Goal: Task Accomplishment & Management: Complete application form

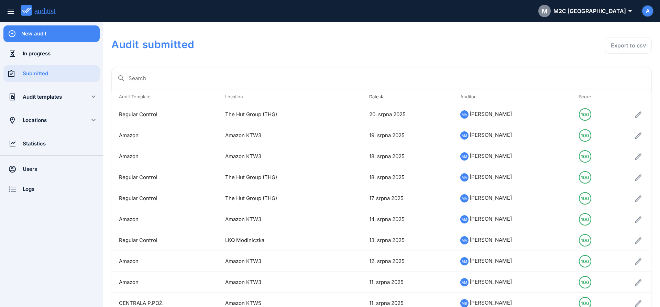
click at [54, 34] on div "New audit" at bounding box center [60, 34] width 78 height 8
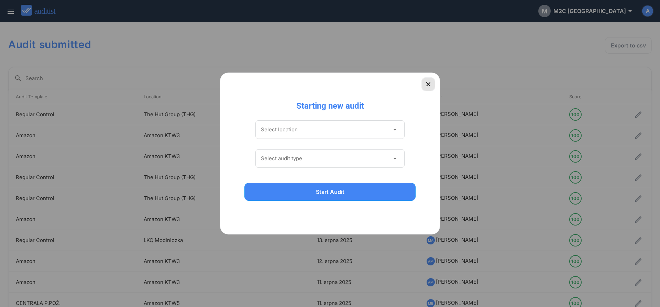
click at [426, 83] on icon "button" at bounding box center [428, 84] width 8 height 8
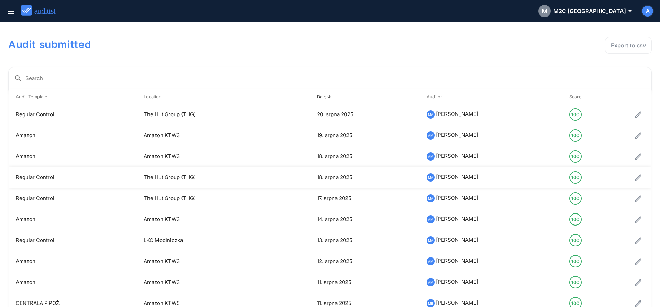
click at [179, 180] on td "The Hut Group (THG)" at bounding box center [208, 177] width 143 height 21
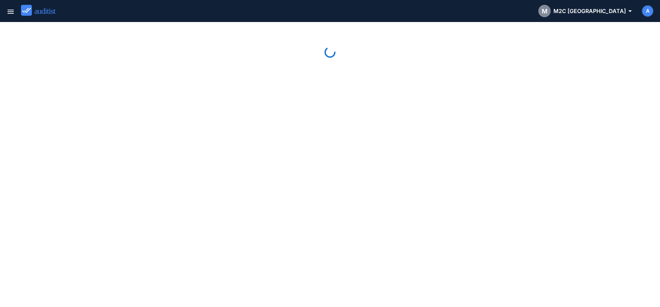
click at [179, 180] on div at bounding box center [329, 164] width 643 height 268
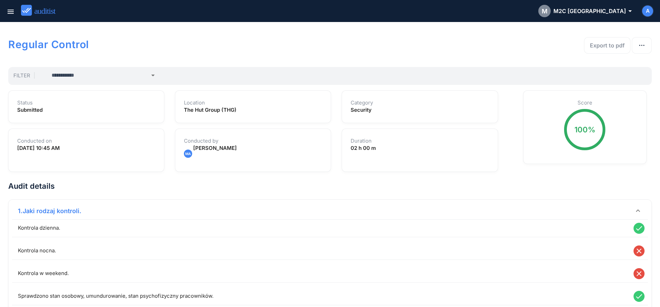
click at [220, 216] on div "1.Jaki rodzaj kontroli. keyboard_arrow_down" at bounding box center [330, 211] width 636 height 16
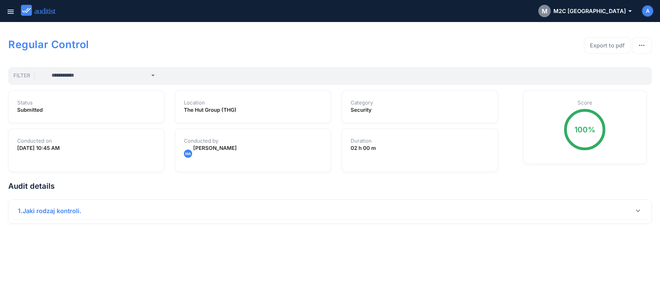
click at [131, 211] on div "1.Jaki rodzaj kontroli." at bounding box center [326, 210] width 616 height 9
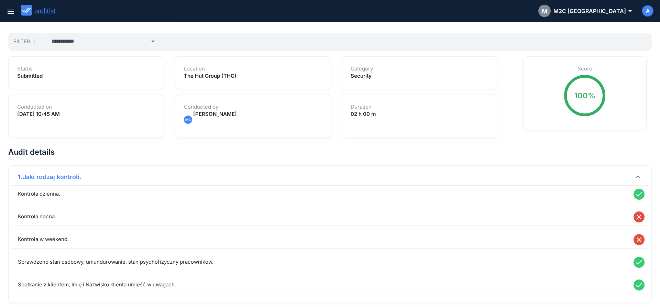
scroll to position [38, 0]
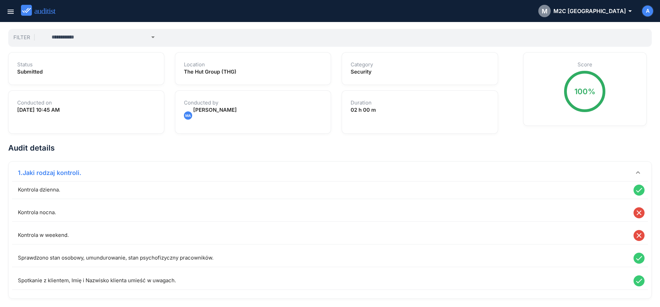
click at [102, 281] on div "Spotkanie z klientem, Imię i Nazwisko klienta umieść w uwagach." at bounding box center [97, 280] width 170 height 17
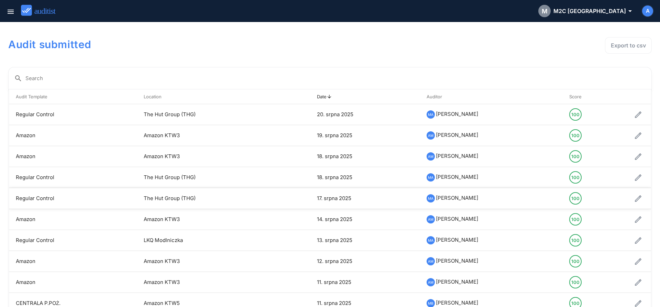
click at [163, 201] on td "The Hut Group (THG)" at bounding box center [208, 198] width 143 height 21
click at [167, 175] on td "The Hut Group (THG)" at bounding box center [208, 177] width 143 height 21
click at [12, 13] on icon "menu" at bounding box center [11, 12] width 8 height 8
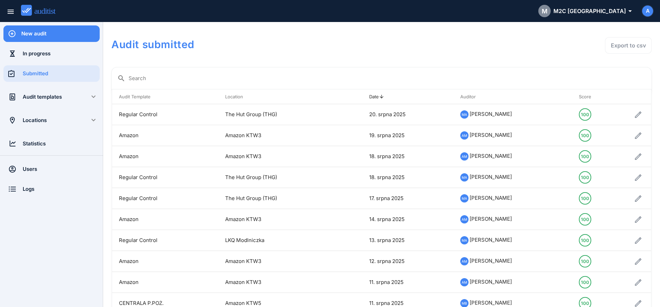
click at [32, 39] on div "New audit" at bounding box center [60, 33] width 78 height 16
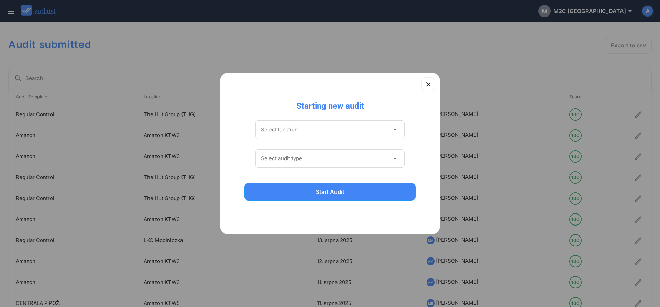
click at [291, 128] on input "Select location" at bounding box center [325, 129] width 129 height 11
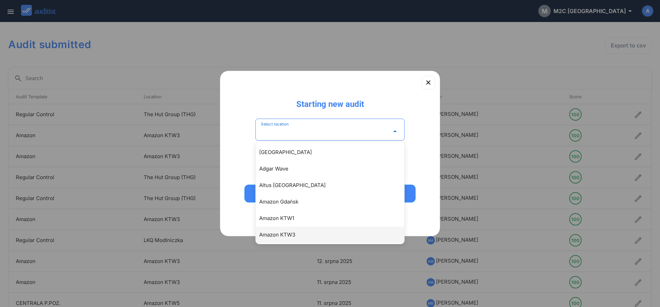
click at [289, 238] on div "Amazon KTW3" at bounding box center [330, 234] width 148 height 16
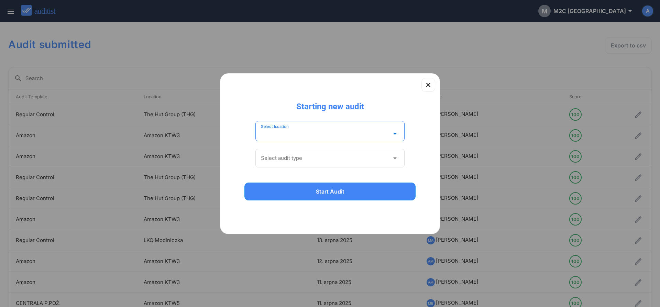
type input "**********"
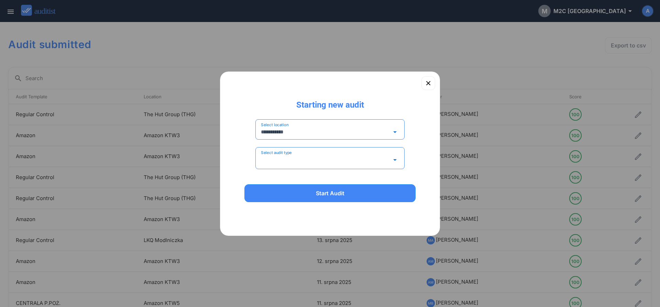
click at [282, 156] on input "Select audit type" at bounding box center [325, 159] width 129 height 11
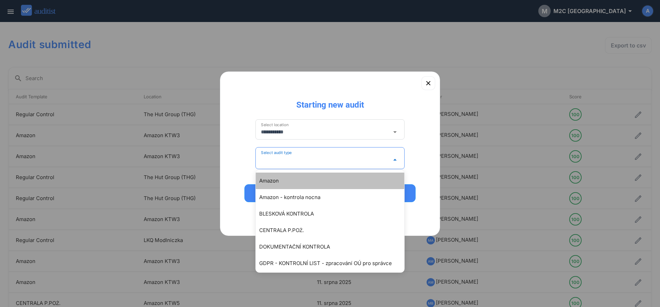
click at [278, 184] on div "Amazon" at bounding box center [333, 181] width 148 height 8
type input "******"
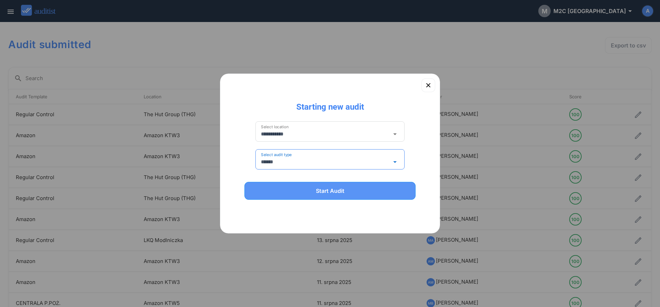
click at [277, 193] on div "Start Audit" at bounding box center [329, 191] width 153 height 8
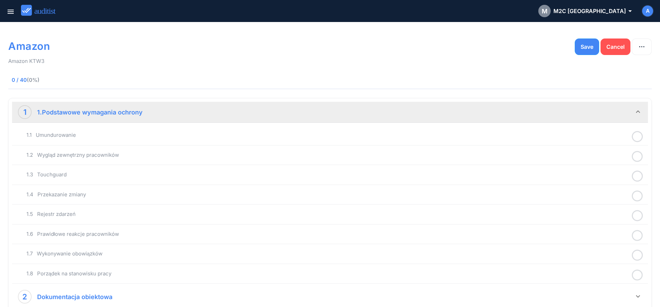
click at [638, 139] on icon at bounding box center [637, 136] width 11 height 13
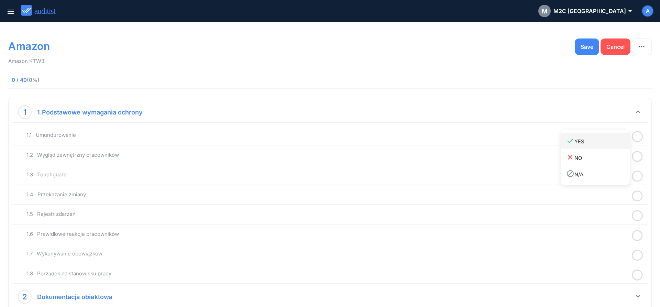
click at [608, 146] on link "done YES" at bounding box center [595, 141] width 69 height 16
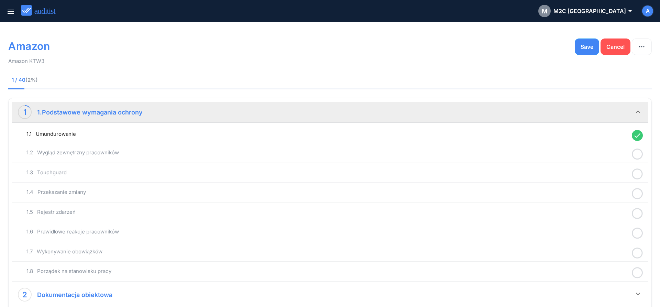
click at [635, 155] on icon at bounding box center [637, 153] width 11 height 13
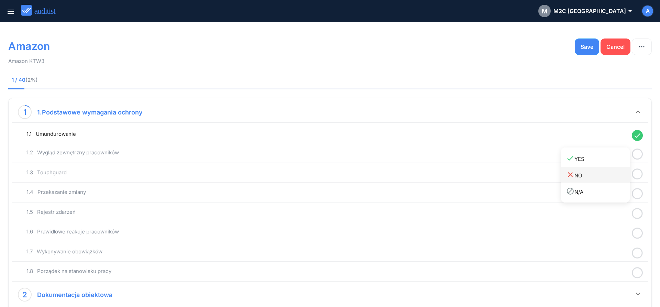
click at [607, 161] on div "done YES" at bounding box center [598, 158] width 64 height 9
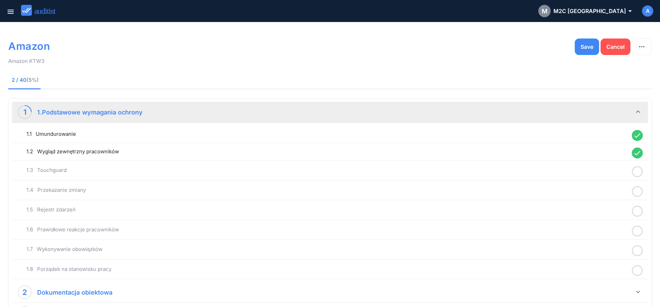
click at [635, 173] on icon at bounding box center [637, 171] width 11 height 13
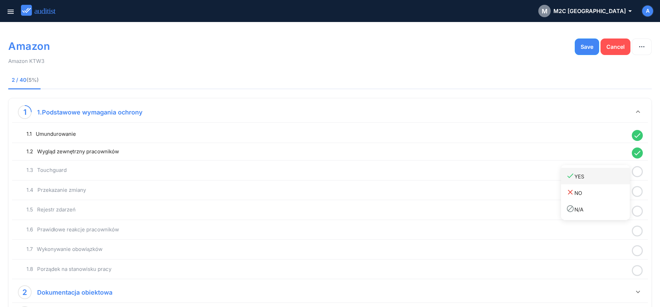
click at [616, 181] on link "done YES" at bounding box center [595, 176] width 69 height 16
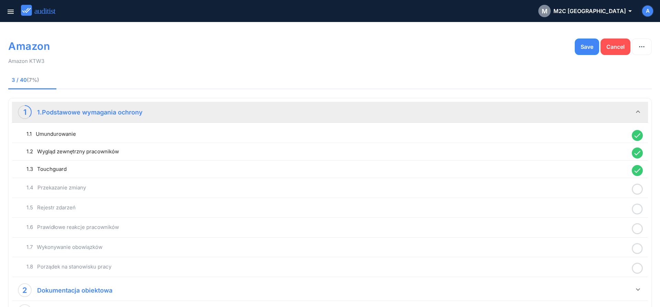
click at [642, 189] on circle at bounding box center [637, 189] width 10 height 10
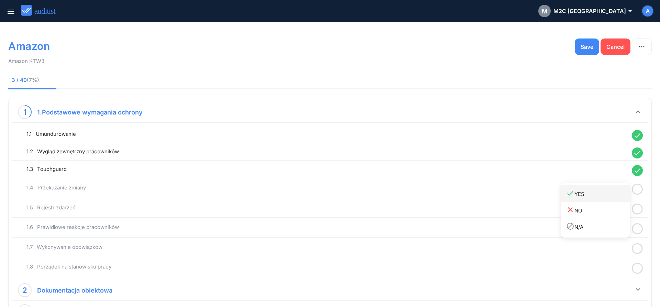
drag, startPoint x: 609, startPoint y: 198, endPoint x: 631, endPoint y: 212, distance: 26.0
click at [609, 199] on link "done YES" at bounding box center [595, 193] width 69 height 16
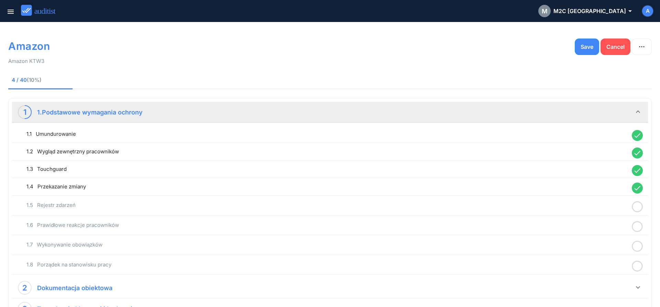
click at [636, 209] on icon at bounding box center [637, 206] width 11 height 13
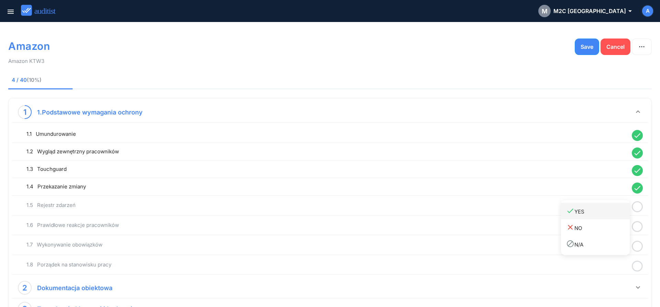
click at [597, 215] on div "done YES" at bounding box center [598, 210] width 64 height 9
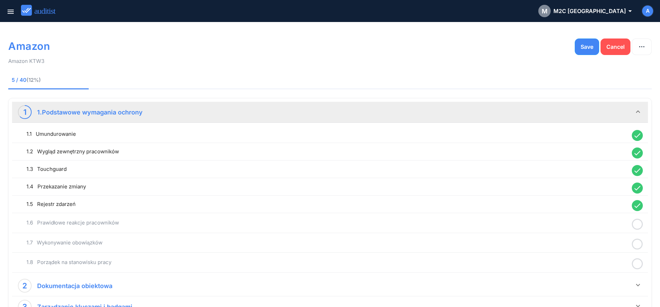
click at [635, 225] on icon at bounding box center [637, 223] width 11 height 13
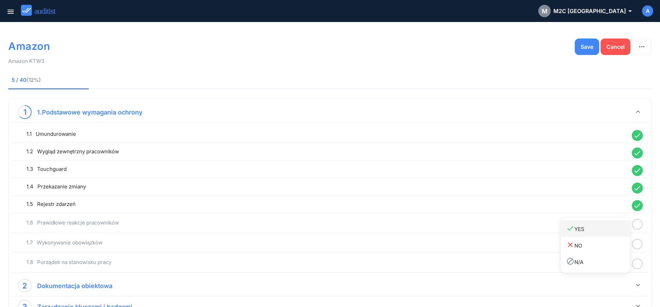
drag, startPoint x: 597, startPoint y: 228, endPoint x: 618, endPoint y: 236, distance: 22.6
click at [597, 230] on div "done YES" at bounding box center [598, 228] width 64 height 9
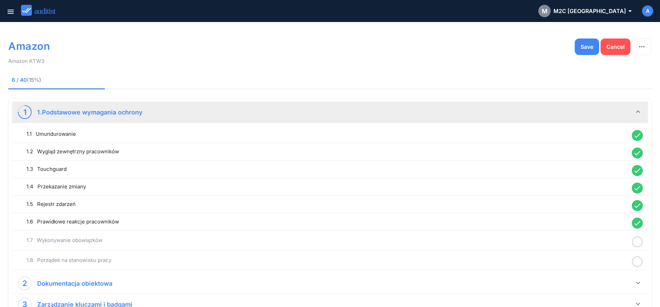
drag, startPoint x: 638, startPoint y: 240, endPoint x: 617, endPoint y: 243, distance: 21.1
click at [638, 241] on icon at bounding box center [637, 241] width 11 height 13
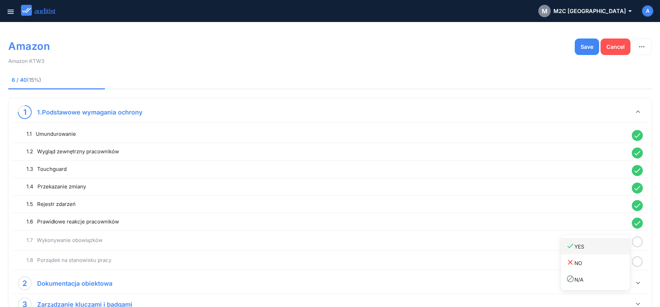
click at [601, 243] on div "done YES" at bounding box center [598, 246] width 64 height 9
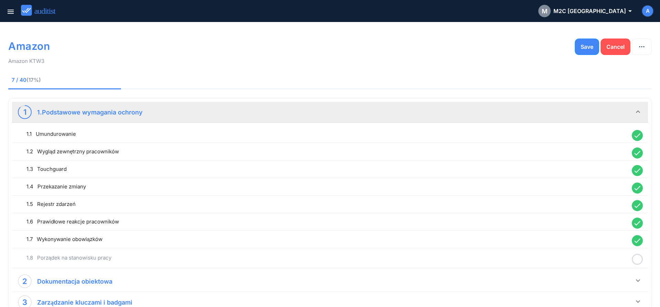
click at [639, 261] on icon at bounding box center [637, 259] width 11 height 13
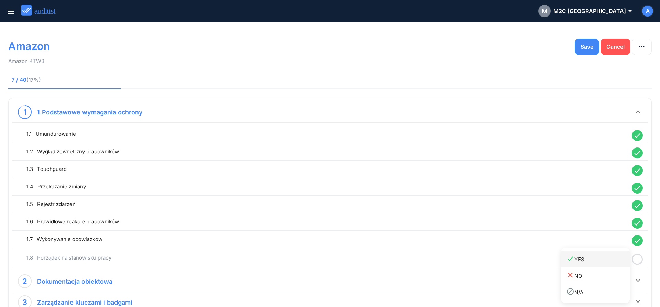
click at [603, 262] on div "done YES" at bounding box center [598, 258] width 64 height 9
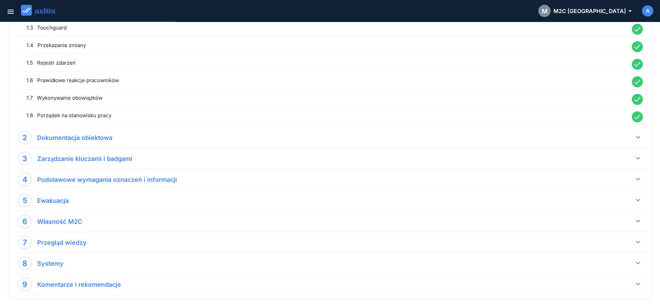
scroll to position [170, 0]
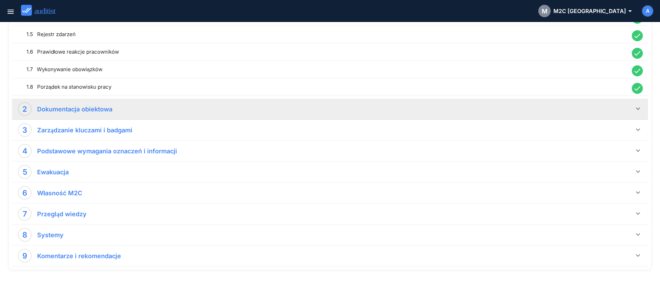
click at [637, 108] on icon "keyboard_arrow_down" at bounding box center [638, 108] width 8 height 8
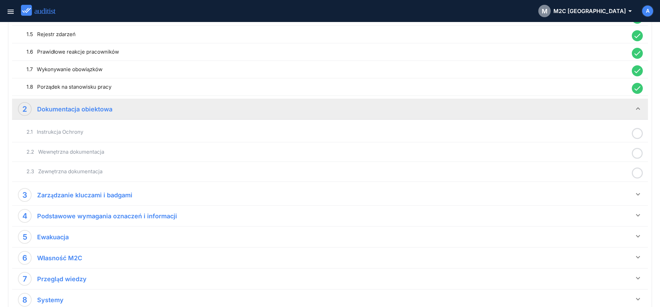
click at [636, 132] on icon at bounding box center [637, 133] width 11 height 13
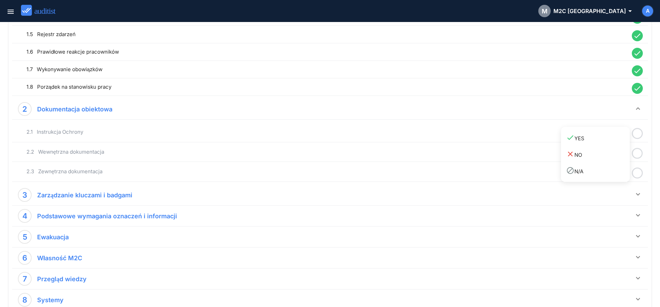
drag, startPoint x: 608, startPoint y: 138, endPoint x: 629, endPoint y: 154, distance: 26.3
click at [607, 139] on div "done YES" at bounding box center [598, 137] width 64 height 9
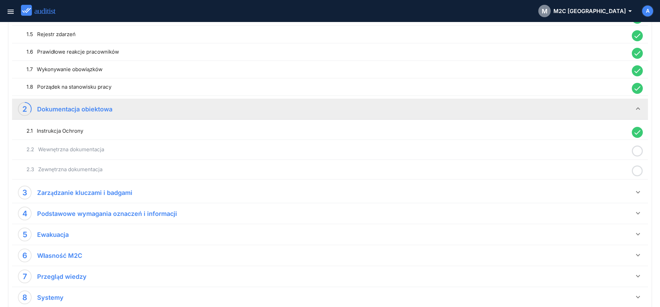
click at [634, 152] on icon at bounding box center [637, 150] width 11 height 13
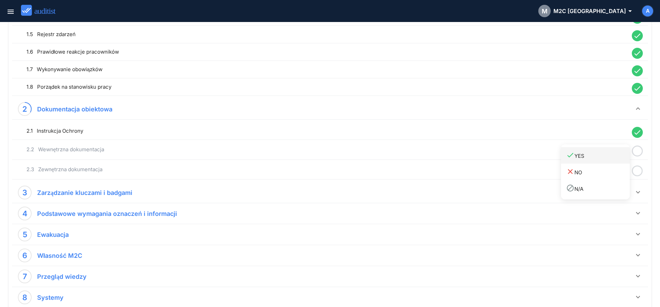
click at [594, 160] on link "done YES" at bounding box center [595, 155] width 69 height 16
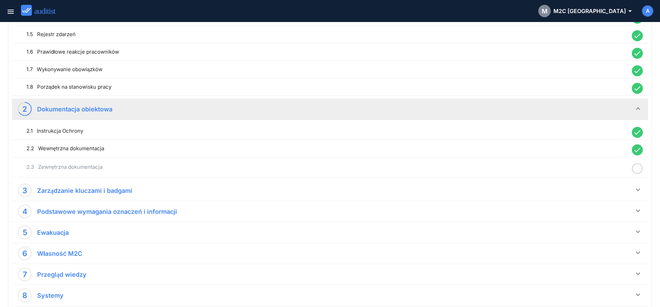
click at [639, 169] on icon at bounding box center [637, 168] width 11 height 13
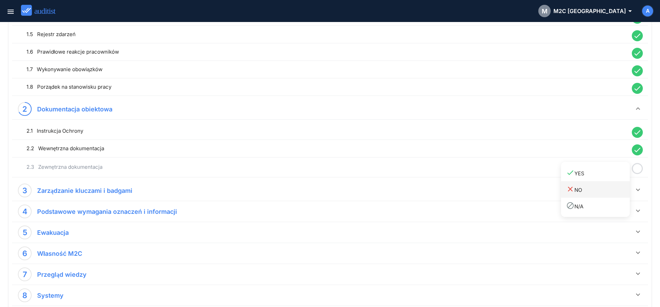
drag, startPoint x: 588, startPoint y: 175, endPoint x: 605, endPoint y: 183, distance: 19.5
click at [588, 176] on div "done YES" at bounding box center [598, 172] width 64 height 9
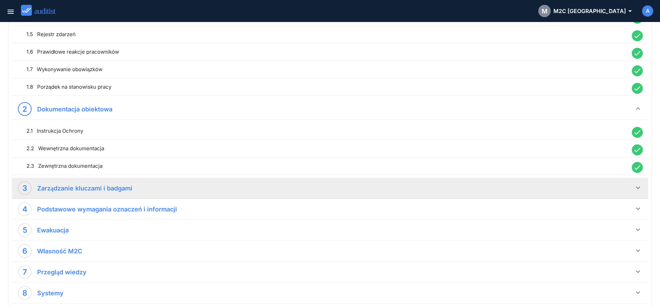
click at [637, 188] on icon "keyboard_arrow_down" at bounding box center [638, 187] width 8 height 8
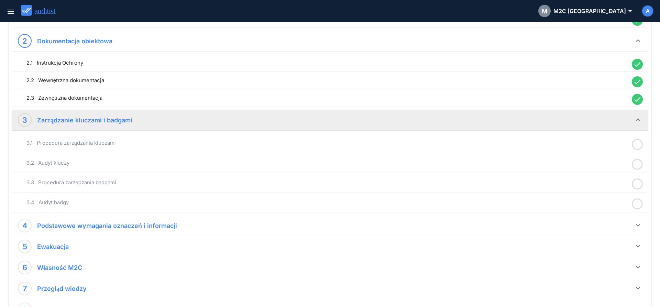
scroll to position [240, 0]
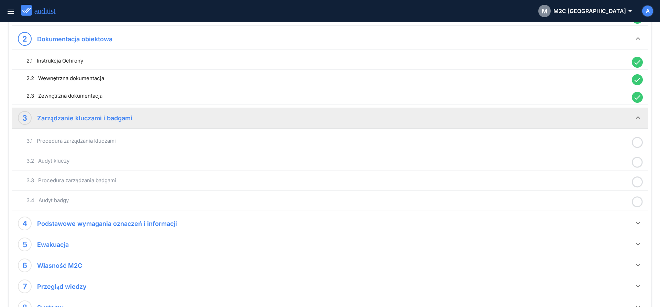
click at [639, 143] on icon at bounding box center [637, 142] width 11 height 13
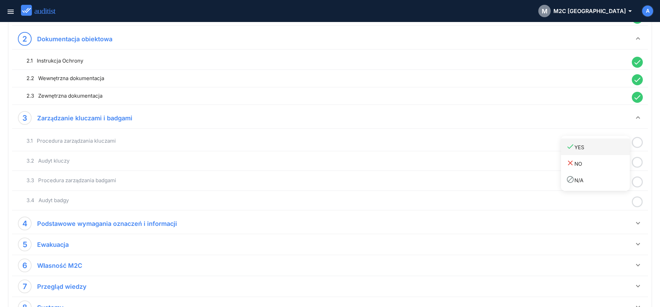
click at [613, 149] on div "done YES" at bounding box center [598, 146] width 64 height 9
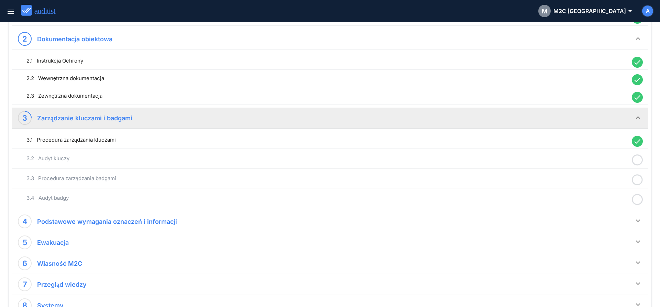
click at [633, 160] on circle at bounding box center [637, 160] width 10 height 10
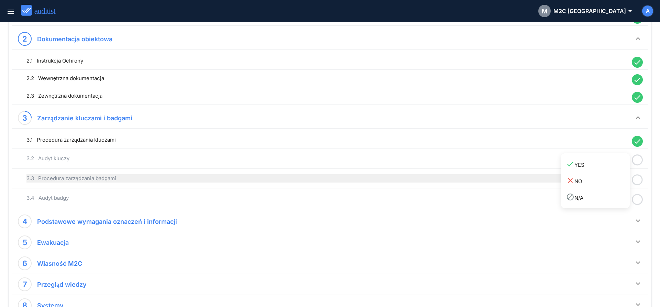
drag, startPoint x: 599, startPoint y: 165, endPoint x: 625, endPoint y: 175, distance: 28.4
click at [599, 166] on div "done YES" at bounding box center [598, 164] width 64 height 9
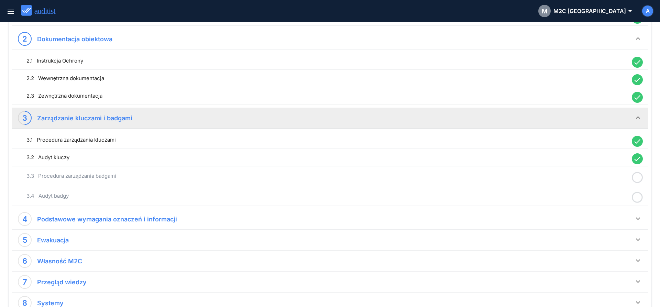
click at [635, 178] on icon at bounding box center [637, 177] width 11 height 13
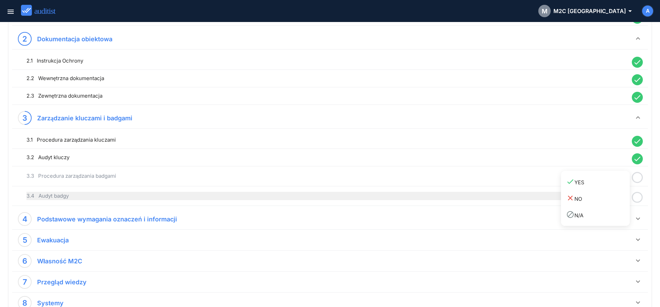
drag, startPoint x: 600, startPoint y: 185, endPoint x: 627, endPoint y: 197, distance: 30.1
click at [600, 185] on div "done YES" at bounding box center [598, 181] width 64 height 9
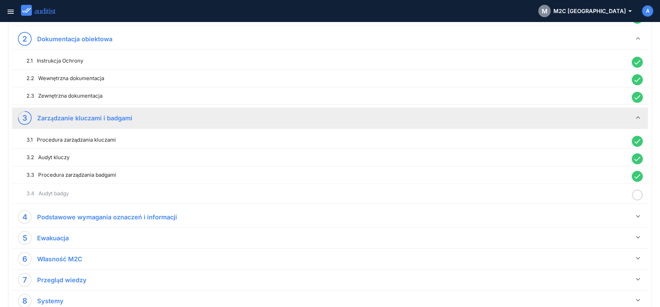
drag, startPoint x: 636, startPoint y: 194, endPoint x: 610, endPoint y: 199, distance: 26.9
click at [636, 194] on icon at bounding box center [637, 194] width 11 height 13
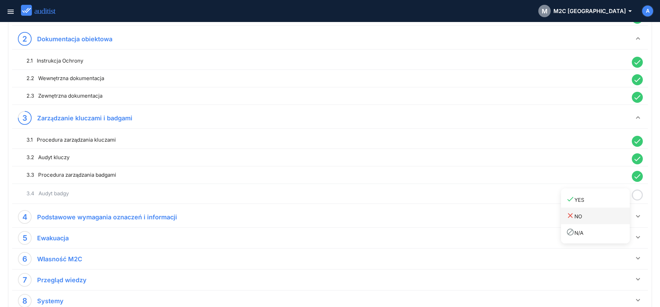
drag, startPoint x: 598, startPoint y: 202, endPoint x: 617, endPoint y: 212, distance: 21.5
click at [598, 204] on div "done YES" at bounding box center [598, 199] width 64 height 9
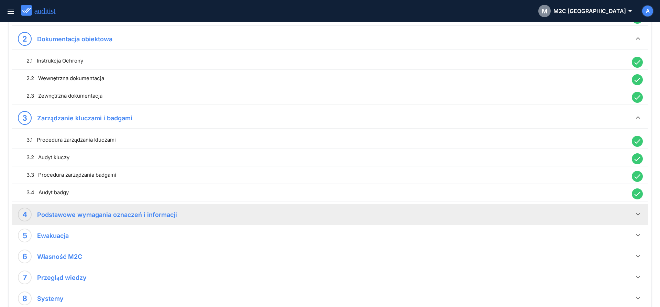
click at [638, 214] on icon "keyboard_arrow_down" at bounding box center [638, 214] width 8 height 8
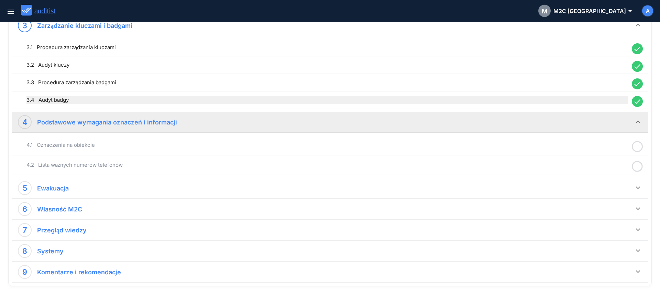
scroll to position [348, 0]
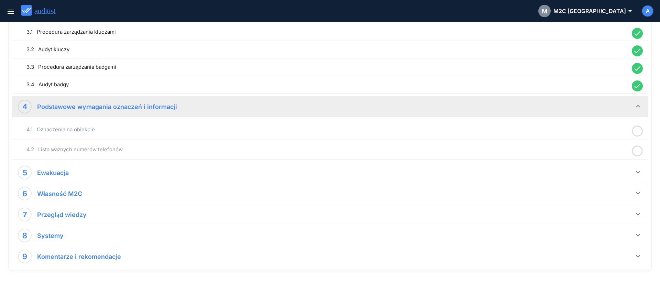
click at [638, 131] on icon at bounding box center [637, 130] width 11 height 13
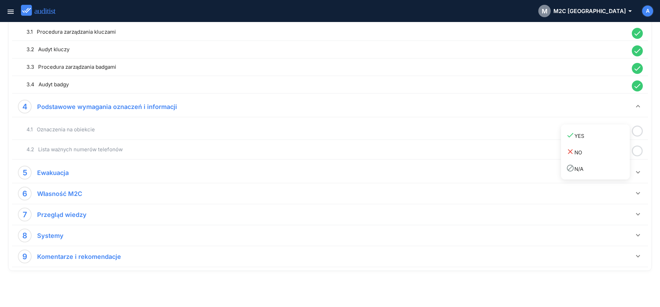
drag, startPoint x: 603, startPoint y: 139, endPoint x: 630, endPoint y: 148, distance: 28.9
click at [609, 144] on div "done YES close NO block N/A" at bounding box center [595, 151] width 69 height 55
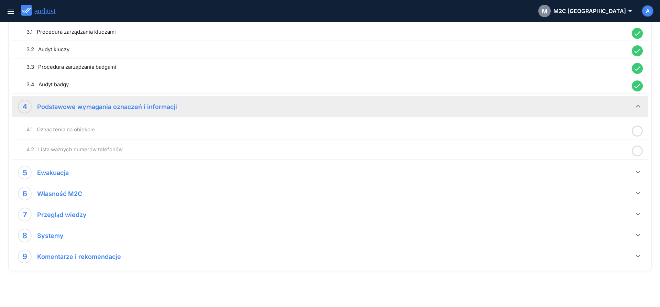
click at [635, 148] on icon at bounding box center [637, 150] width 11 height 13
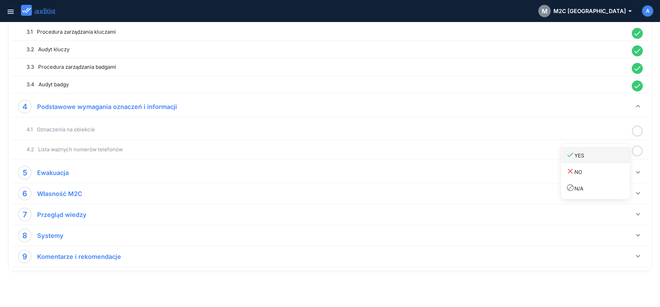
click at [596, 155] on div "done YES" at bounding box center [598, 154] width 64 height 9
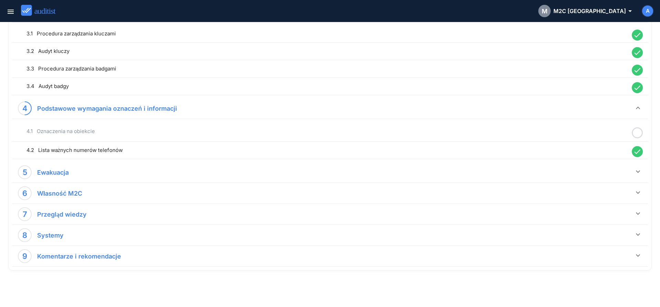
scroll to position [346, 0]
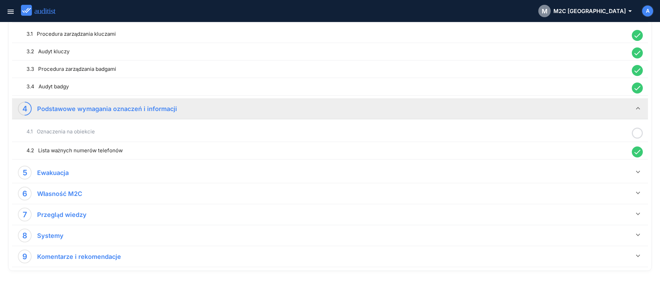
click at [636, 134] on icon at bounding box center [637, 132] width 11 height 13
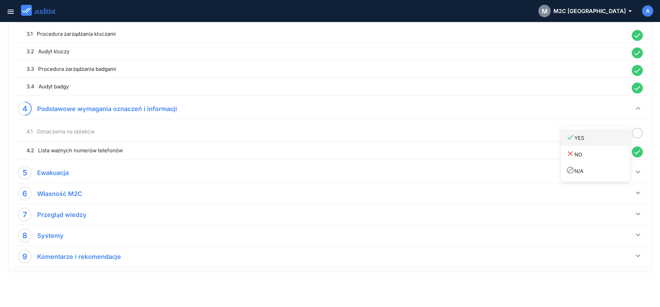
click at [607, 139] on div "done YES" at bounding box center [598, 137] width 64 height 9
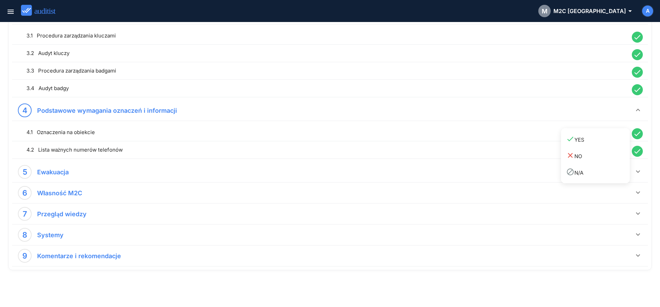
scroll to position [344, 0]
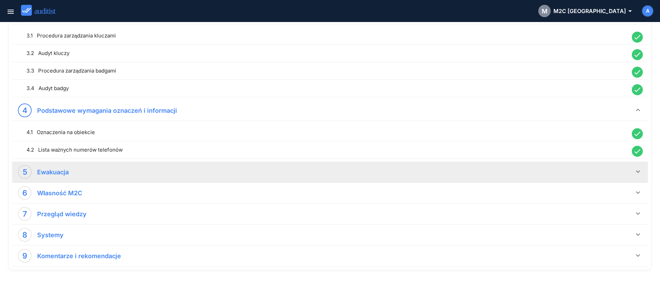
click at [636, 172] on icon "keyboard_arrow_down" at bounding box center [638, 171] width 8 height 8
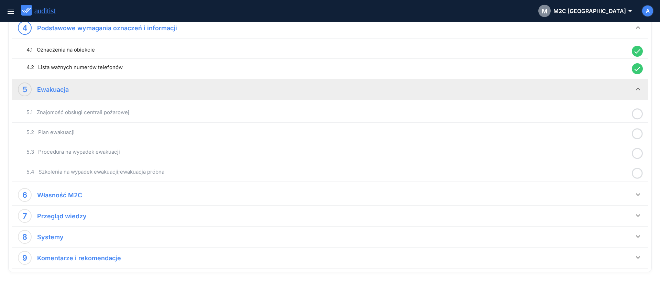
scroll to position [427, 0]
click at [636, 114] on icon at bounding box center [637, 112] width 11 height 13
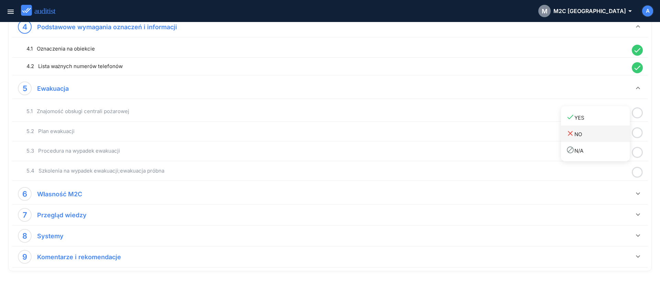
drag, startPoint x: 611, startPoint y: 119, endPoint x: 629, endPoint y: 126, distance: 19.4
click at [614, 119] on div "done YES" at bounding box center [598, 117] width 64 height 9
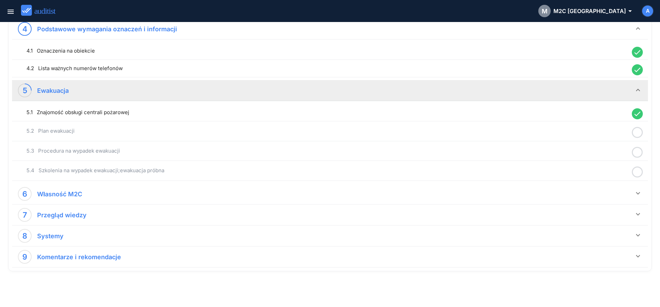
click at [637, 132] on icon at bounding box center [637, 132] width 11 height 13
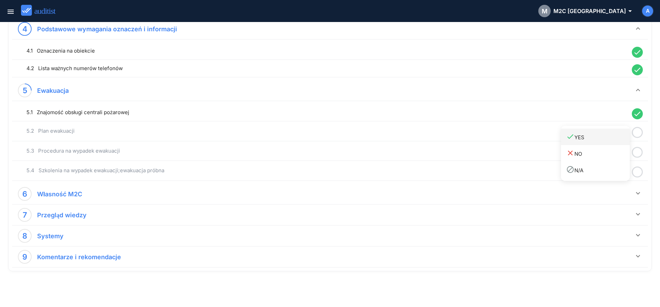
click at [606, 136] on div "done YES" at bounding box center [598, 136] width 64 height 9
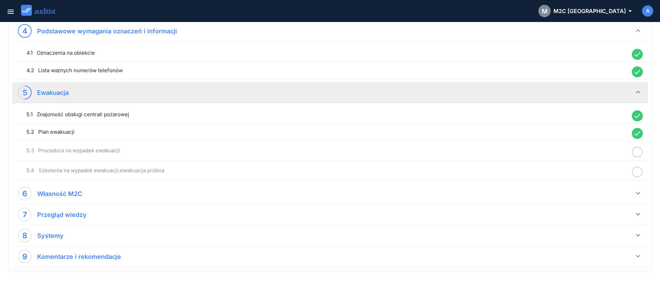
click at [637, 150] on icon at bounding box center [637, 151] width 11 height 13
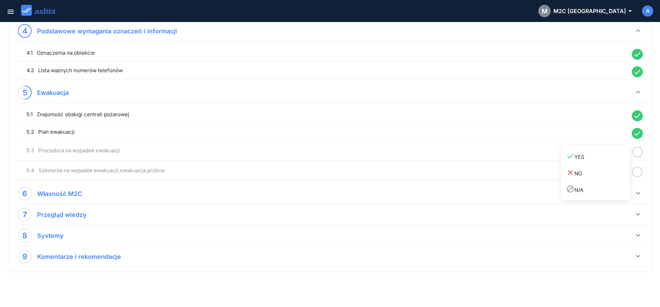
drag, startPoint x: 609, startPoint y: 156, endPoint x: 626, endPoint y: 165, distance: 19.5
click at [608, 157] on div "done YES" at bounding box center [598, 156] width 64 height 9
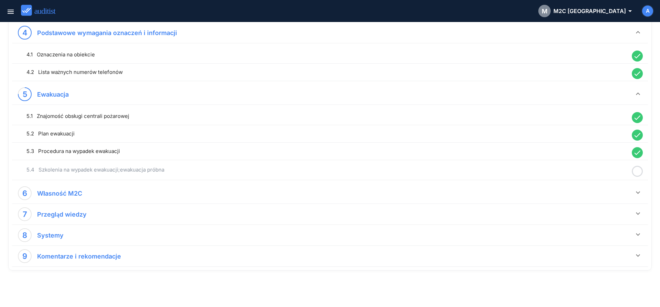
scroll to position [421, 0]
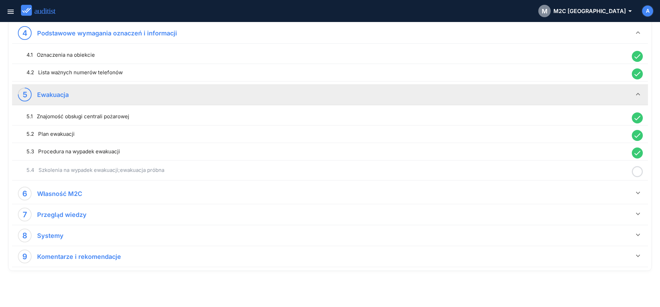
click at [640, 169] on icon at bounding box center [637, 171] width 11 height 13
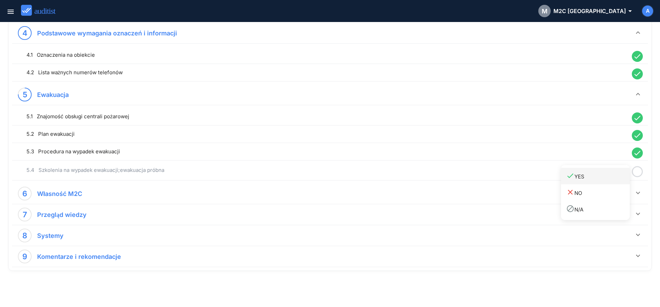
click at [600, 178] on div "done YES" at bounding box center [598, 175] width 64 height 9
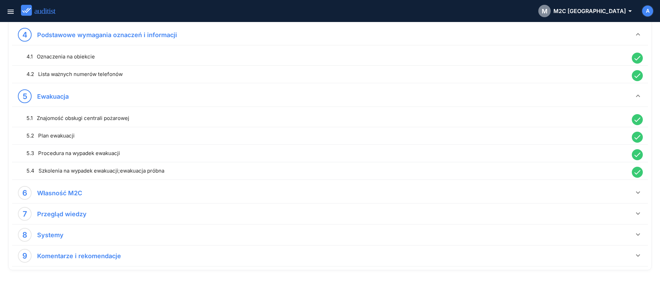
scroll to position [420, 0]
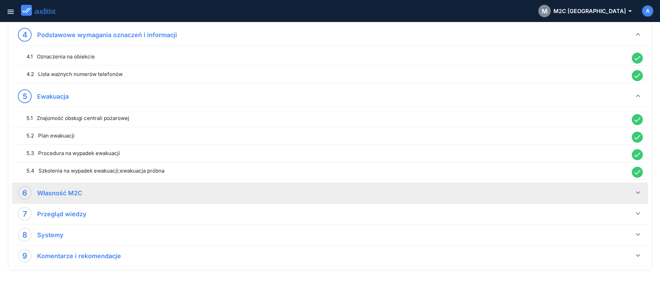
click at [636, 191] on icon "keyboard_arrow_down" at bounding box center [638, 192] width 8 height 8
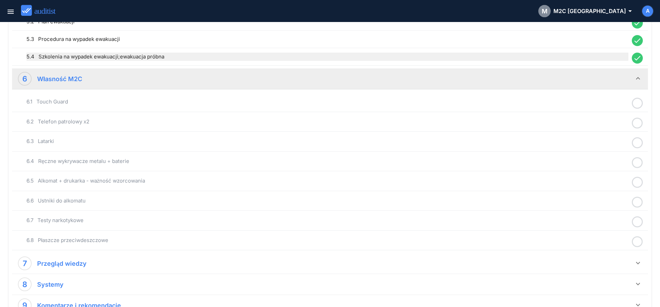
scroll to position [560, 0]
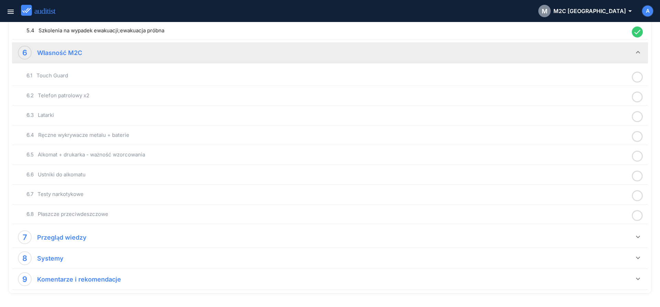
click at [638, 78] on icon at bounding box center [637, 76] width 11 height 13
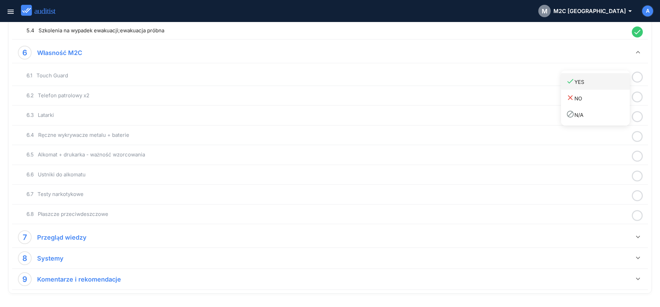
click at [619, 83] on div "done YES" at bounding box center [598, 81] width 64 height 9
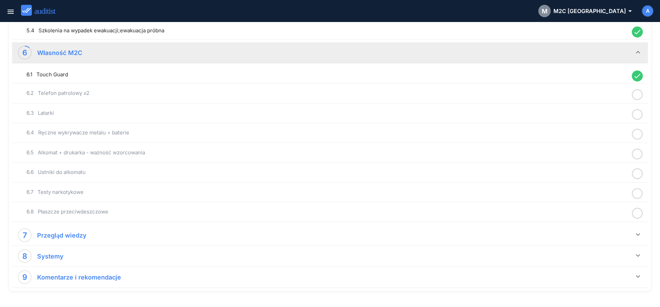
click at [637, 96] on icon at bounding box center [637, 94] width 11 height 13
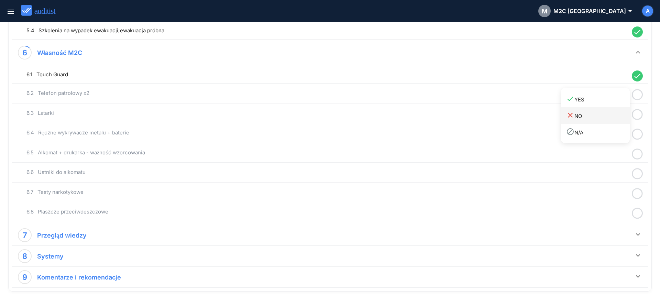
drag, startPoint x: 615, startPoint y: 103, endPoint x: 627, endPoint y: 110, distance: 14.0
click at [616, 105] on link "done YES" at bounding box center [595, 99] width 69 height 16
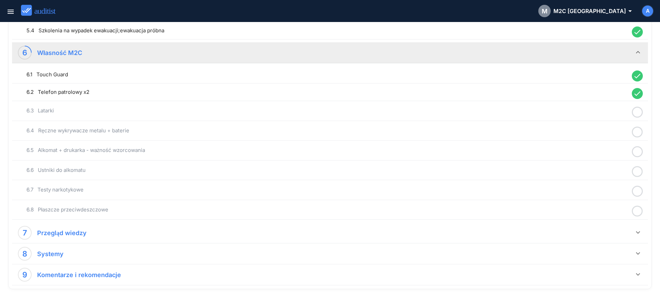
click at [636, 112] on icon at bounding box center [637, 111] width 11 height 13
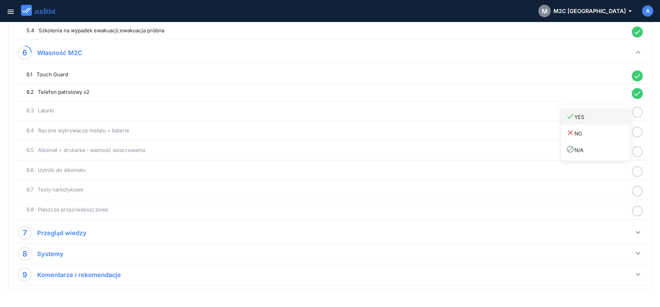
drag, startPoint x: 611, startPoint y: 121, endPoint x: 633, endPoint y: 130, distance: 24.1
click at [611, 122] on link "done YES" at bounding box center [595, 116] width 69 height 16
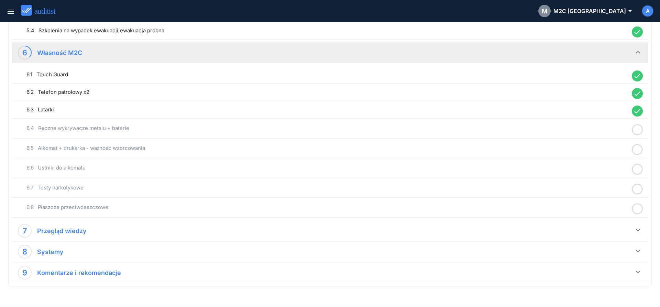
click at [637, 131] on icon at bounding box center [637, 129] width 11 height 13
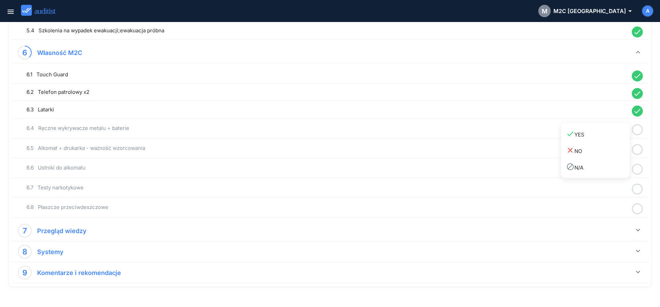
drag, startPoint x: 617, startPoint y: 137, endPoint x: 633, endPoint y: 146, distance: 17.7
click at [619, 139] on link "done YES" at bounding box center [595, 134] width 69 height 16
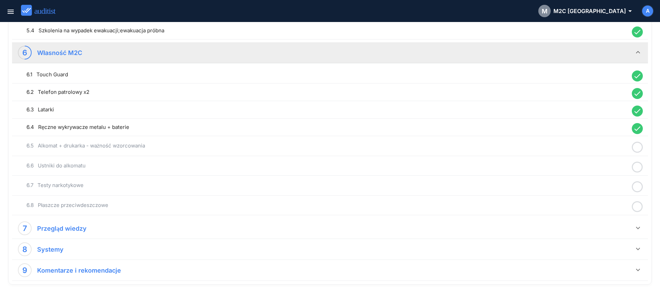
click at [635, 148] on icon at bounding box center [637, 147] width 11 height 13
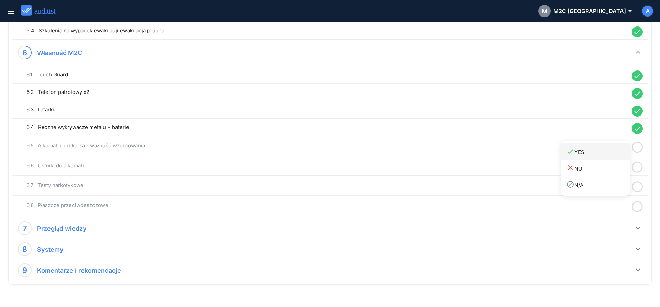
click at [611, 157] on link "done YES" at bounding box center [595, 151] width 69 height 16
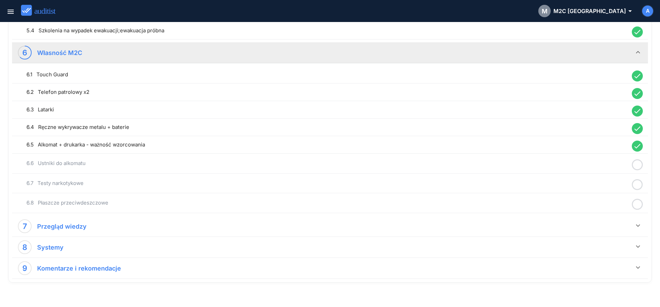
click at [633, 166] on circle at bounding box center [637, 165] width 10 height 10
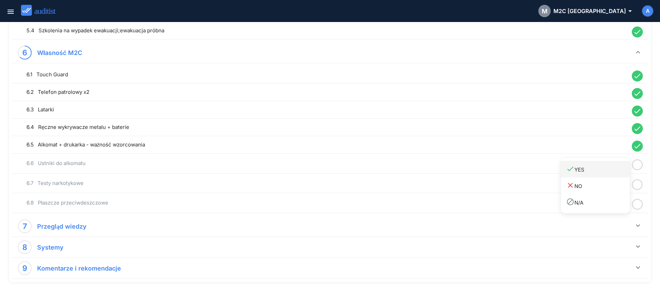
drag, startPoint x: 615, startPoint y: 171, endPoint x: 631, endPoint y: 179, distance: 17.2
click at [616, 172] on div "done YES" at bounding box center [598, 169] width 64 height 9
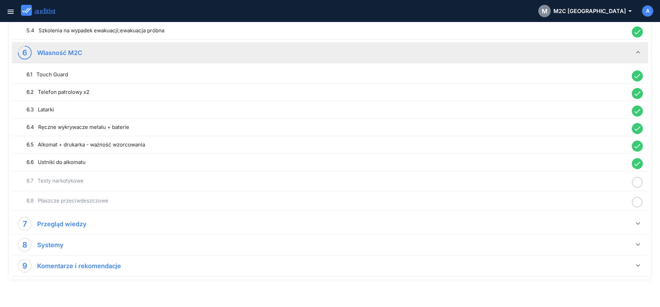
click at [635, 182] on icon at bounding box center [637, 182] width 11 height 13
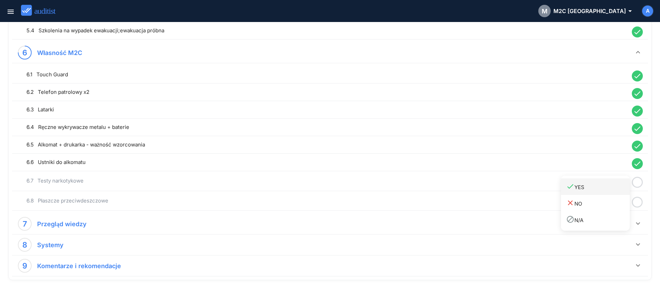
click at [619, 186] on div "done YES" at bounding box center [598, 186] width 64 height 9
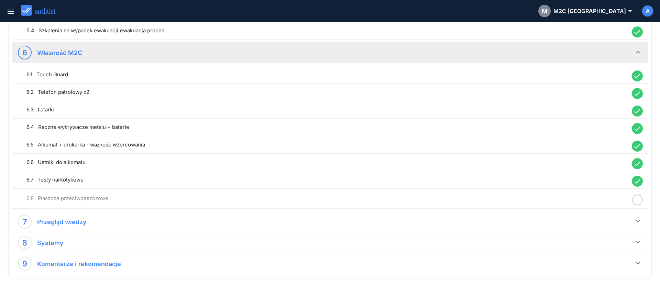
click at [633, 201] on circle at bounding box center [637, 200] width 10 height 10
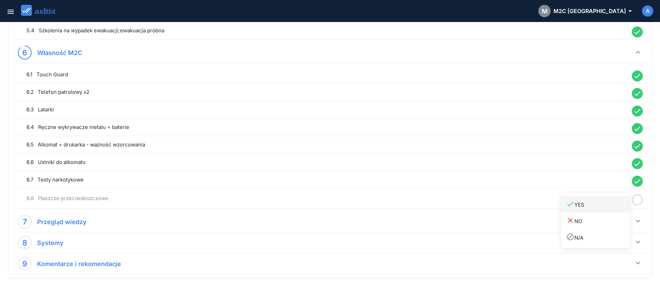
click at [617, 203] on div "done YES" at bounding box center [598, 204] width 64 height 9
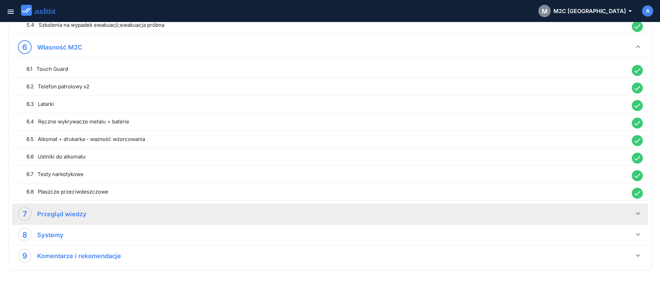
click at [636, 212] on icon "keyboard_arrow_down" at bounding box center [638, 213] width 8 height 8
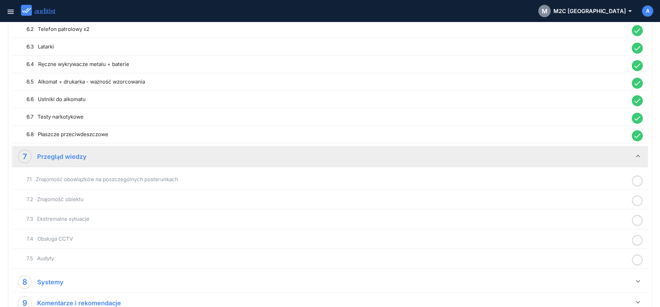
scroll to position [668, 0]
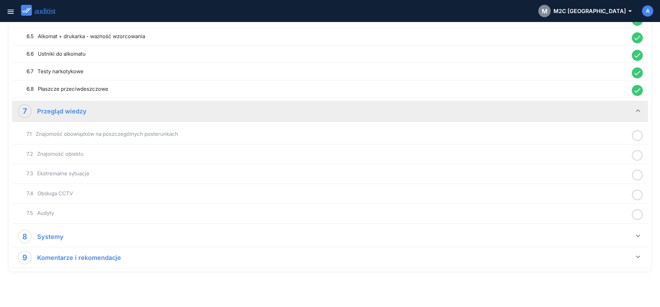
click at [638, 134] on icon at bounding box center [637, 135] width 11 height 13
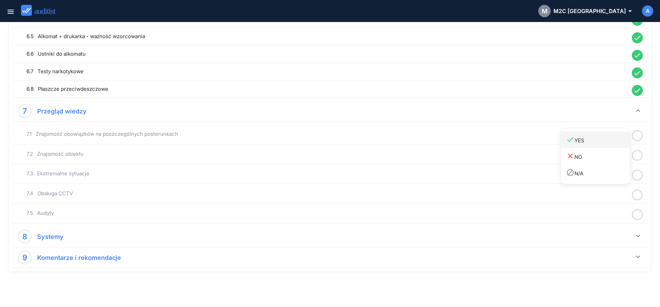
drag, startPoint x: 619, startPoint y: 142, endPoint x: 635, endPoint y: 151, distance: 18.0
click at [619, 144] on div "done YES" at bounding box center [598, 139] width 64 height 9
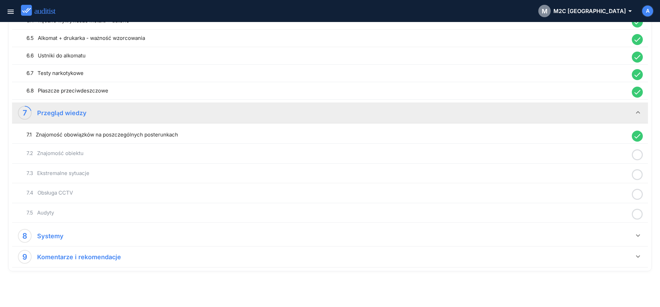
click at [638, 155] on icon at bounding box center [637, 154] width 11 height 13
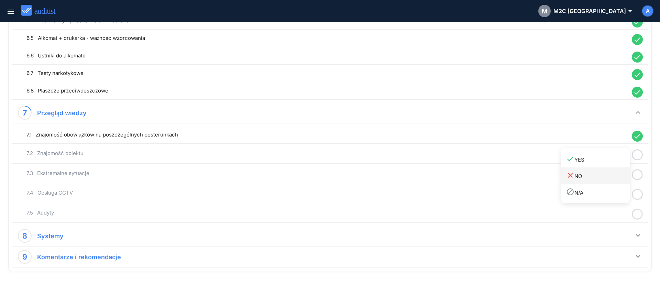
drag, startPoint x: 612, startPoint y: 159, endPoint x: 629, endPoint y: 168, distance: 20.0
click at [613, 161] on div "done YES" at bounding box center [598, 159] width 64 height 9
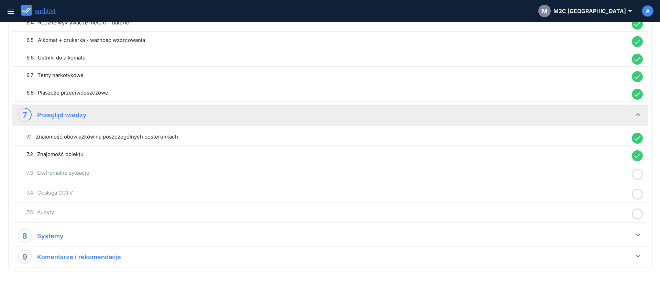
drag, startPoint x: 635, startPoint y: 174, endPoint x: 627, endPoint y: 178, distance: 8.6
click at [636, 174] on icon at bounding box center [637, 174] width 11 height 13
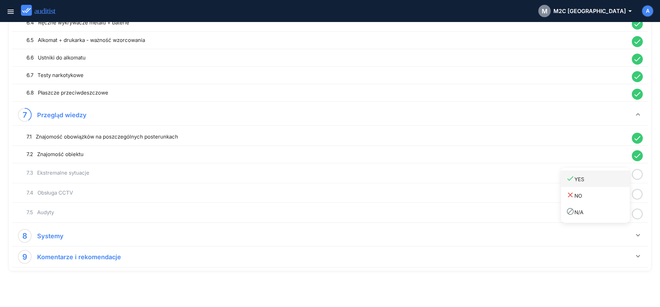
drag, startPoint x: 608, startPoint y: 184, endPoint x: 631, endPoint y: 189, distance: 23.5
click at [607, 184] on link "done YES" at bounding box center [595, 178] width 69 height 16
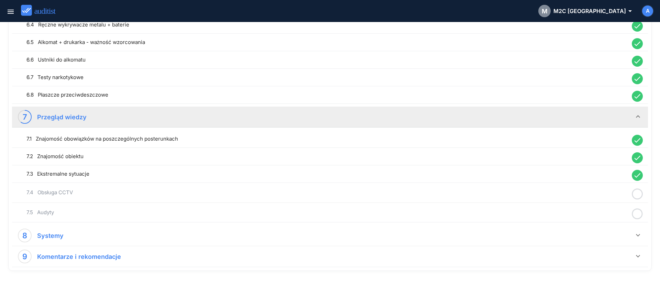
drag, startPoint x: 640, startPoint y: 192, endPoint x: 610, endPoint y: 201, distance: 31.8
click at [641, 193] on icon at bounding box center [637, 193] width 11 height 13
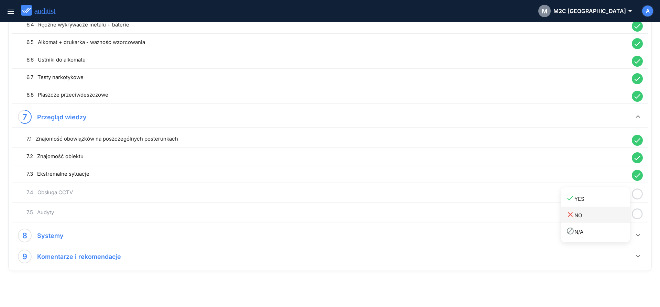
drag, startPoint x: 608, startPoint y: 202, endPoint x: 618, endPoint y: 210, distance: 12.7
click at [608, 202] on div "done YES" at bounding box center [598, 198] width 64 height 9
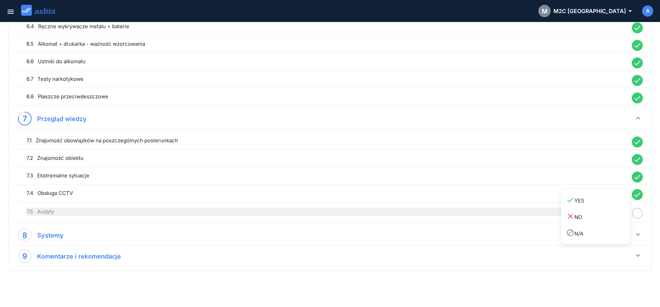
scroll to position [660, 0]
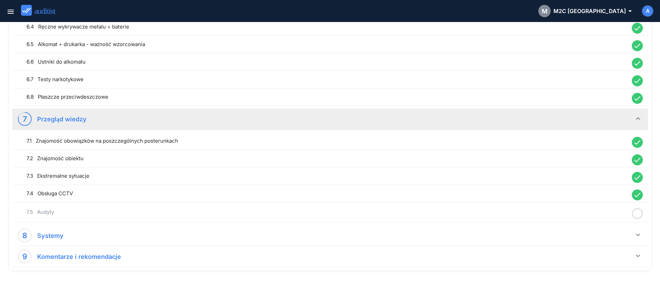
click at [635, 214] on icon at bounding box center [637, 213] width 11 height 13
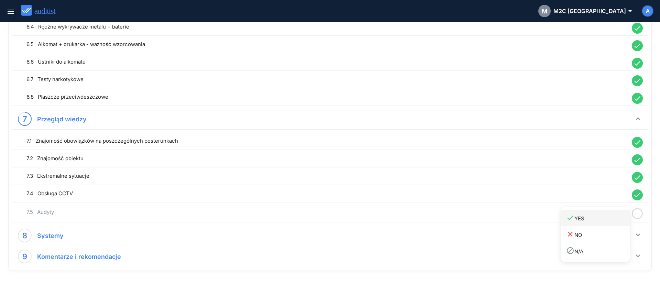
drag, startPoint x: 610, startPoint y: 220, endPoint x: 624, endPoint y: 229, distance: 16.6
click at [609, 220] on div "done YES" at bounding box center [598, 217] width 64 height 9
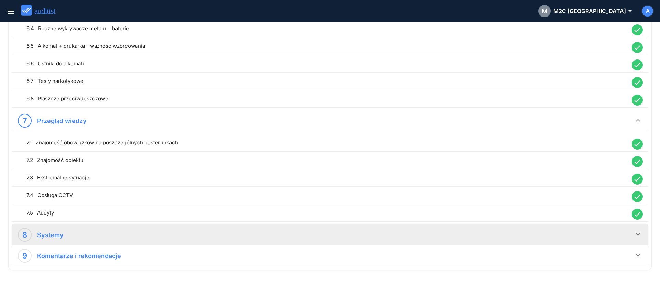
drag, startPoint x: 637, startPoint y: 236, endPoint x: 624, endPoint y: 228, distance: 14.9
click at [637, 236] on icon "keyboard_arrow_down" at bounding box center [638, 234] width 8 height 8
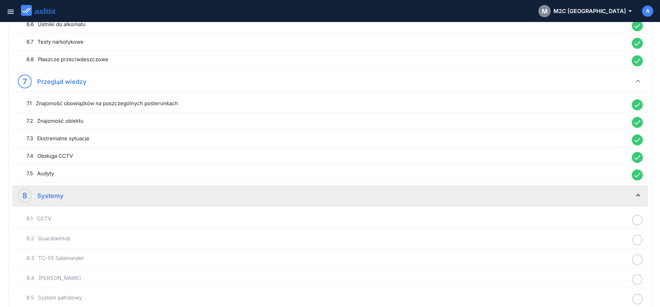
scroll to position [761, 0]
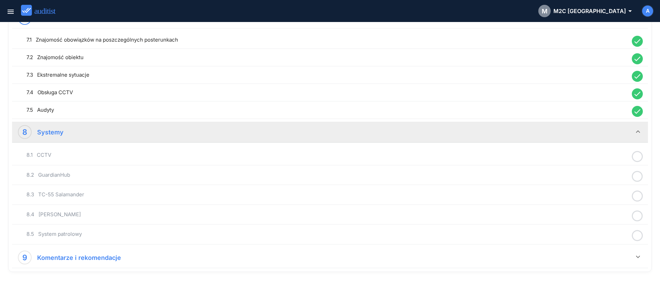
click at [639, 156] on icon at bounding box center [637, 156] width 11 height 13
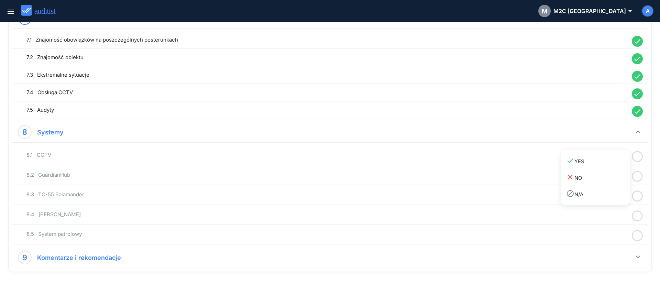
drag, startPoint x: 619, startPoint y: 161, endPoint x: 627, endPoint y: 168, distance: 10.5
click at [619, 161] on div "done YES" at bounding box center [598, 160] width 64 height 9
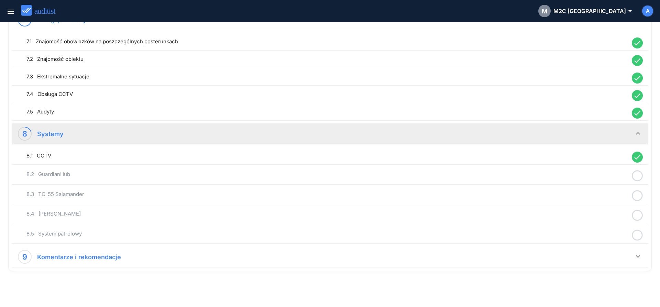
click at [636, 176] on icon at bounding box center [637, 175] width 11 height 13
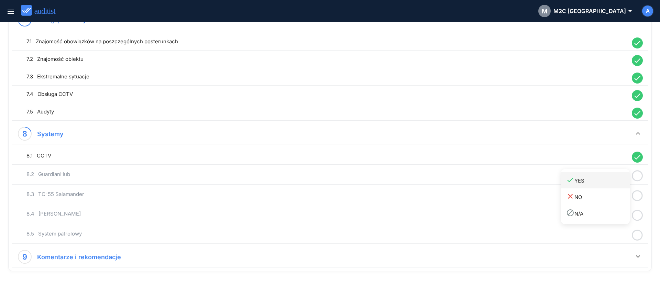
click at [616, 182] on div "done YES" at bounding box center [598, 180] width 64 height 9
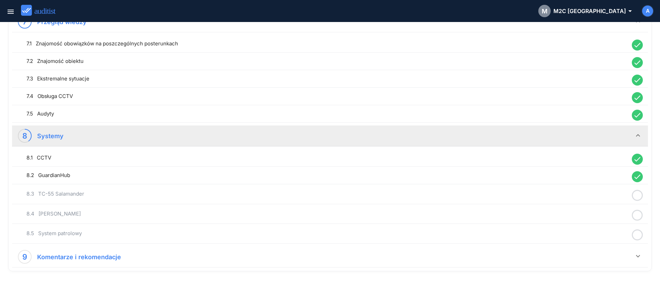
click at [636, 197] on icon at bounding box center [637, 195] width 11 height 13
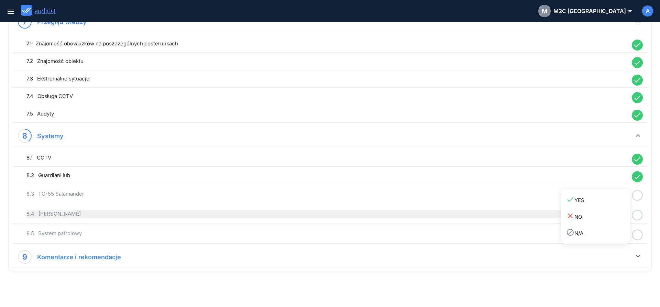
drag, startPoint x: 613, startPoint y: 202, endPoint x: 621, endPoint y: 211, distance: 11.4
click at [613, 204] on div "done YES" at bounding box center [598, 199] width 64 height 9
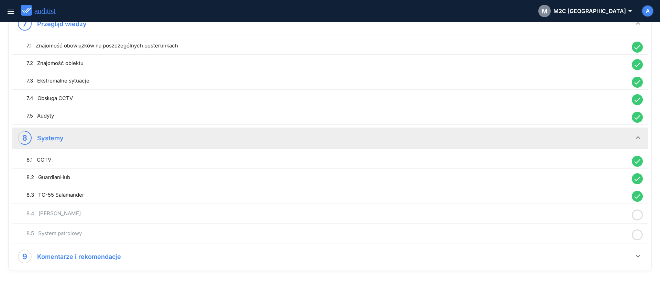
click at [635, 216] on icon at bounding box center [637, 214] width 11 height 13
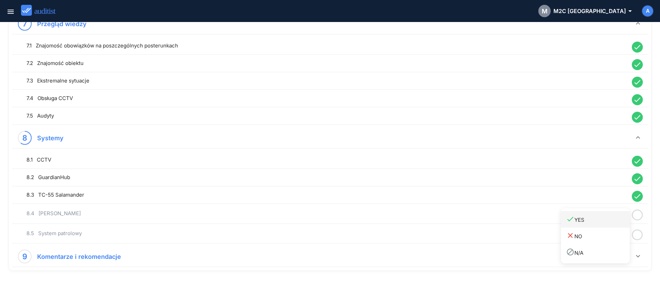
click at [615, 220] on div "done YES" at bounding box center [598, 219] width 64 height 9
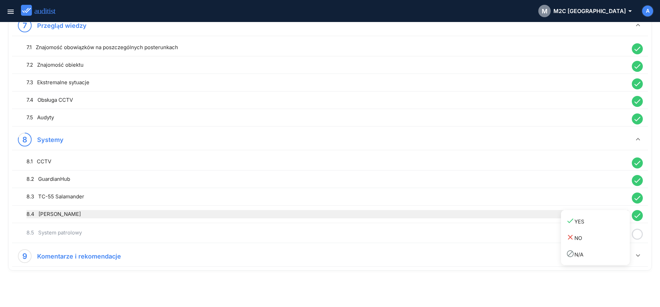
scroll to position [753, 0]
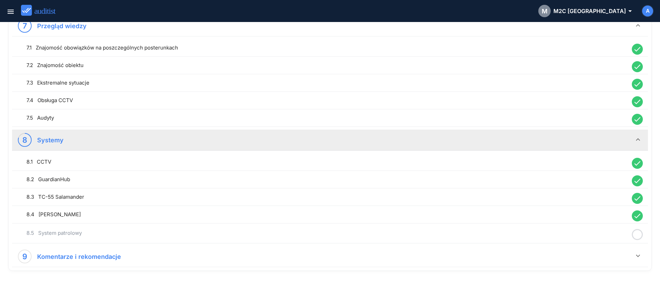
click at [636, 235] on icon at bounding box center [637, 234] width 11 height 13
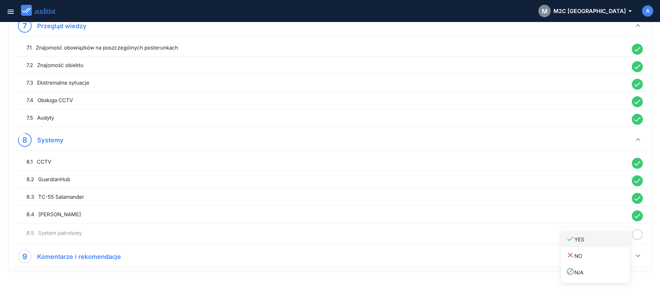
drag, startPoint x: 614, startPoint y: 239, endPoint x: 628, endPoint y: 245, distance: 15.9
click at [613, 239] on div "done YES" at bounding box center [598, 238] width 64 height 9
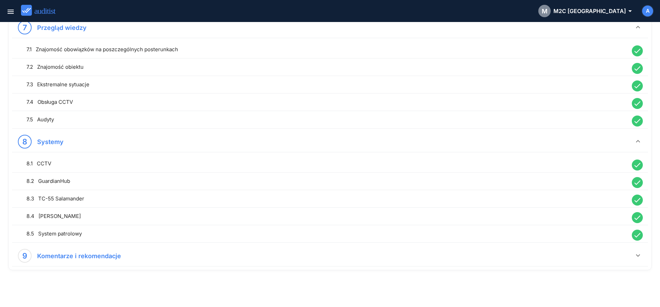
scroll to position [751, 0]
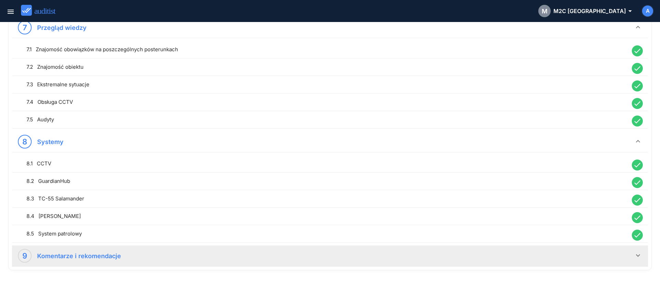
click at [637, 257] on icon "keyboard_arrow_down" at bounding box center [638, 255] width 8 height 8
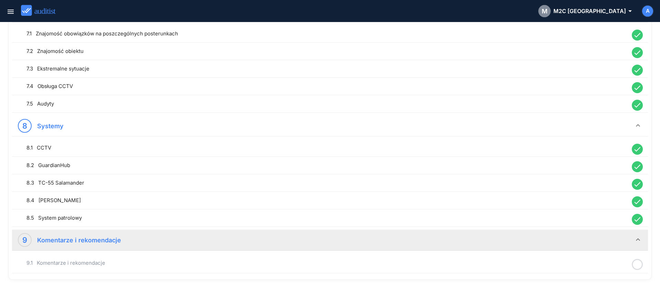
scroll to position [776, 0]
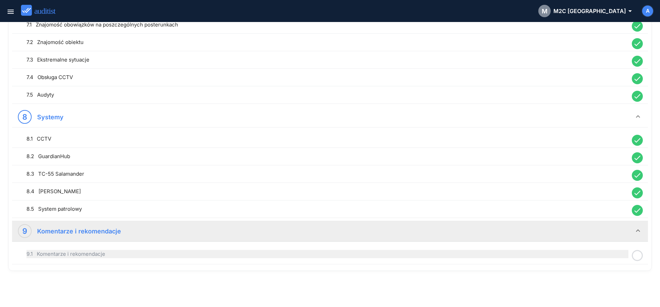
click at [540, 255] on div "9.1 Komentarze i rekomendacje" at bounding box center [327, 254] width 602 height 8
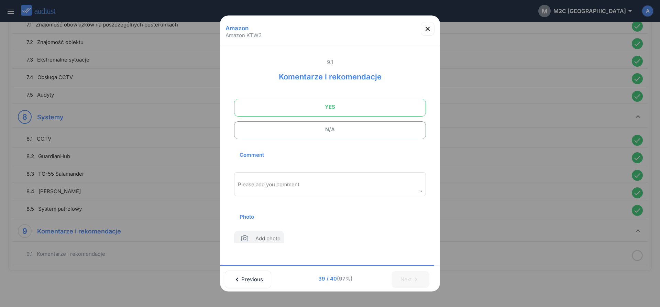
drag, startPoint x: 317, startPoint y: 103, endPoint x: 317, endPoint y: 125, distance: 21.6
click at [317, 104] on span "YES" at bounding box center [330, 107] width 175 height 14
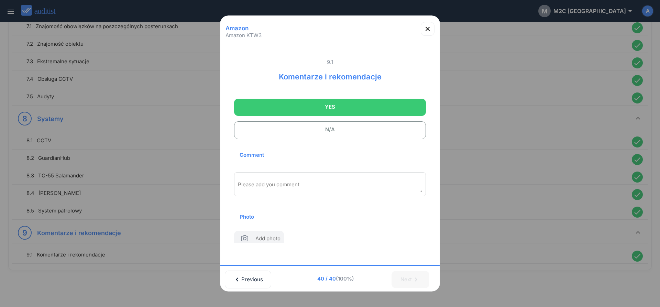
scroll to position [774, 0]
drag, startPoint x: 316, startPoint y: 176, endPoint x: 343, endPoint y: 180, distance: 26.8
click at [317, 176] on div "Please add you comment" at bounding box center [330, 184] width 192 height 24
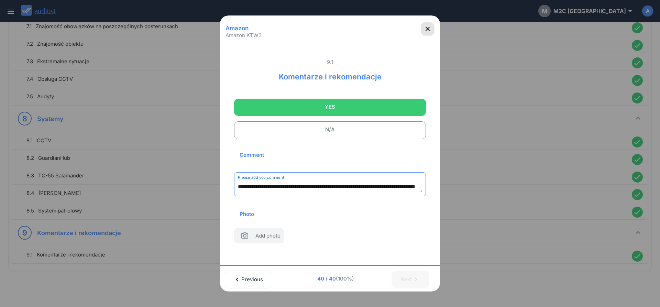
type textarea "**********"
click at [426, 31] on icon "button" at bounding box center [427, 29] width 8 height 8
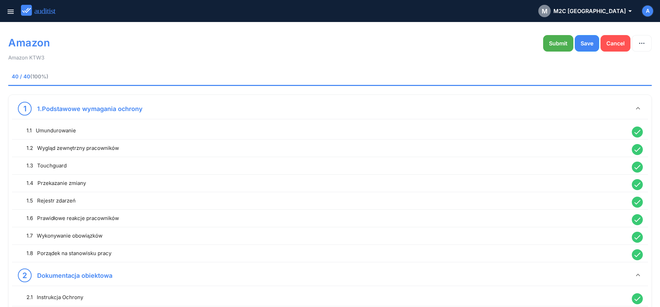
scroll to position [0, 0]
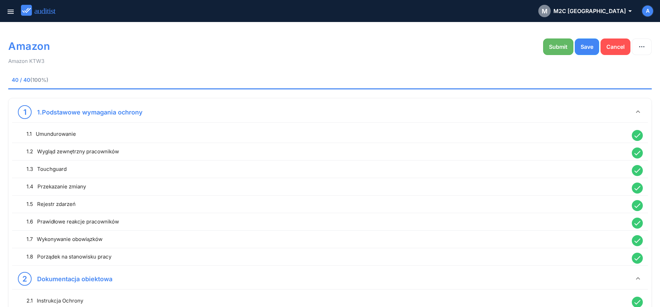
click at [551, 53] on button "Submit" at bounding box center [558, 46] width 30 height 16
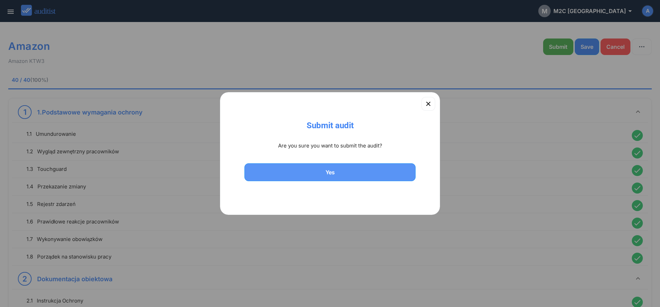
click at [321, 169] on div "Yes" at bounding box center [329, 172] width 153 height 8
